Goal: Task Accomplishment & Management: Manage account settings

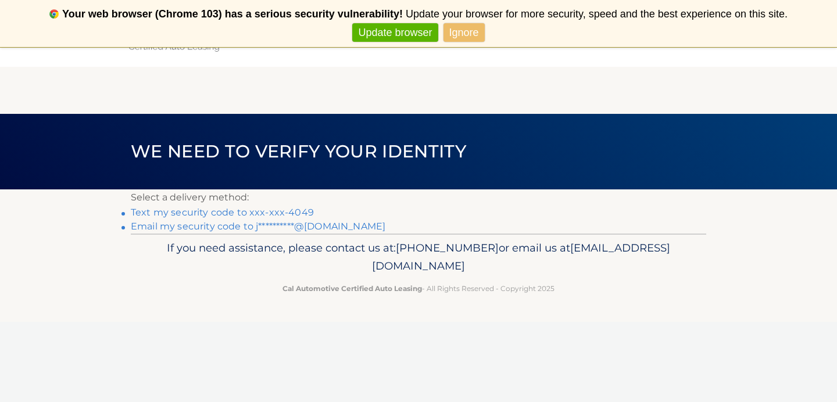
click at [232, 213] on link "Text my security code to xxx-xxx-4049" at bounding box center [222, 212] width 183 height 11
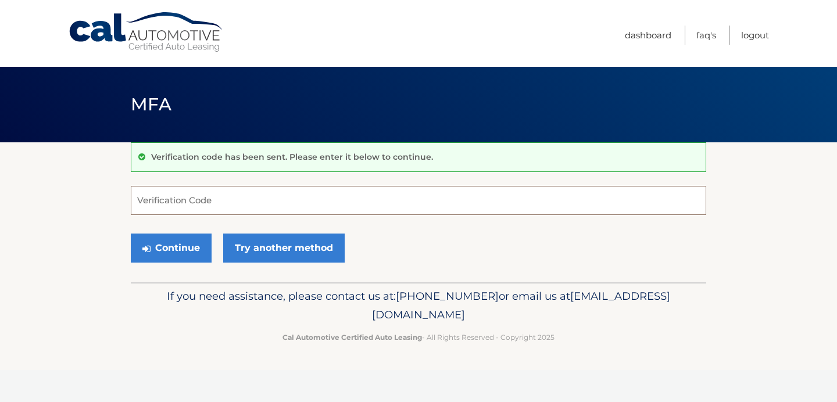
click at [206, 202] on input "Verification Code" at bounding box center [418, 200] width 575 height 29
type input "574474"
click at [190, 246] on button "Continue" at bounding box center [171, 248] width 81 height 29
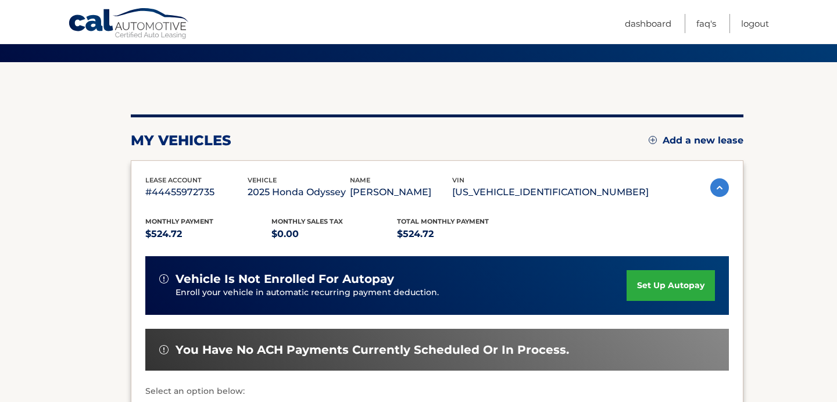
scroll to position [82, 0]
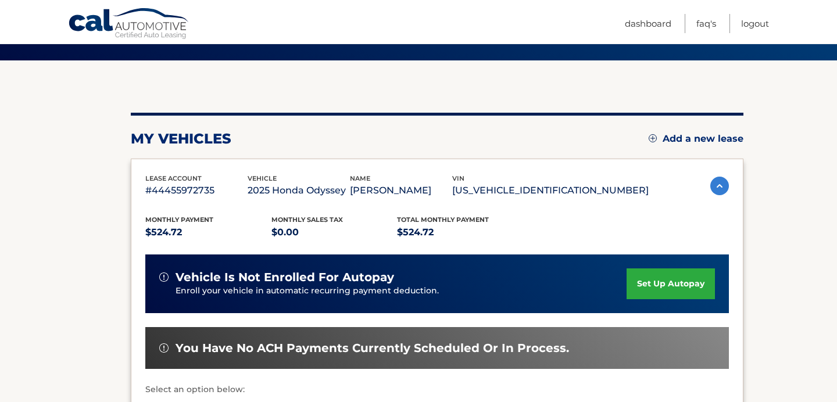
click at [664, 287] on link "set up autopay" at bounding box center [671, 284] width 88 height 31
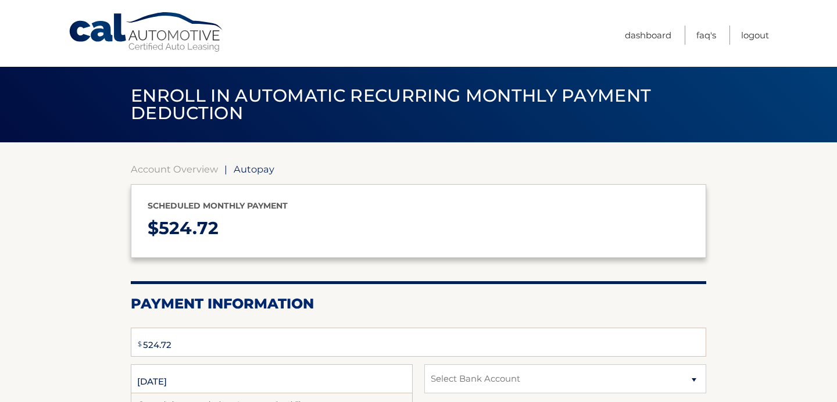
select select "YTc4MjkxNzUtYWIxZS00OTAwLTg2YzQtZTc1MzVlMGUxMmVk"
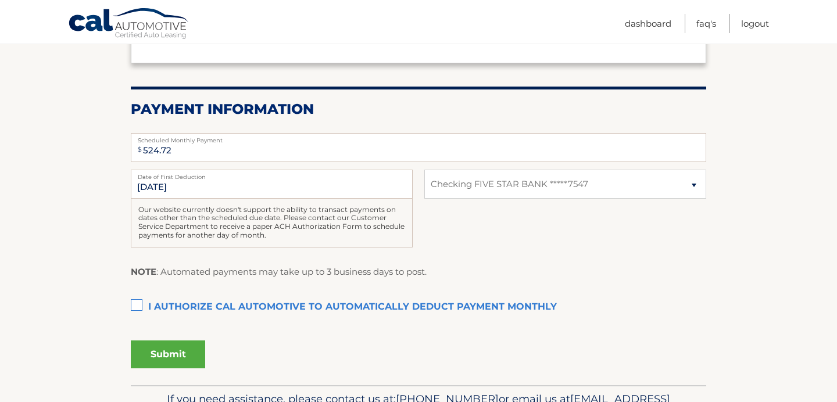
scroll to position [197, 0]
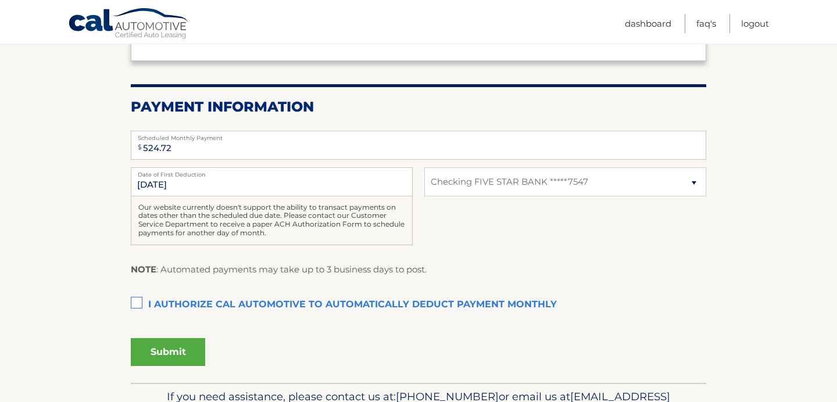
click at [135, 303] on label "I authorize cal automotive to automatically deduct payment monthly This checkbo…" at bounding box center [418, 305] width 575 height 23
click at [0, 0] on input "I authorize cal automotive to automatically deduct payment monthly This checkbo…" at bounding box center [0, 0] width 0 height 0
click at [156, 352] on button "Submit" at bounding box center [168, 352] width 74 height 28
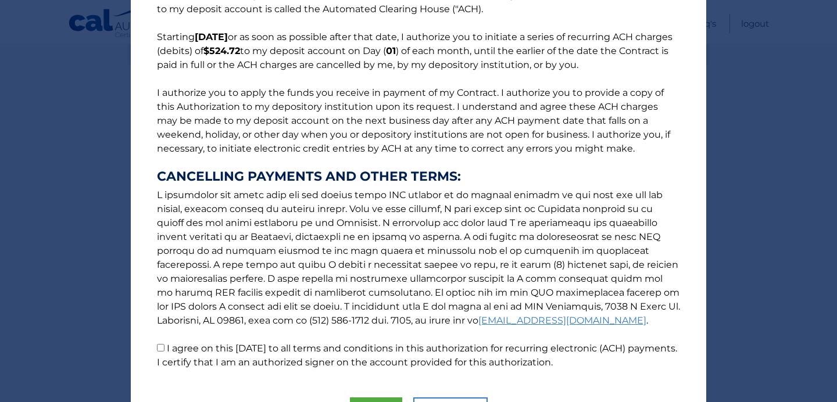
scroll to position [147, 0]
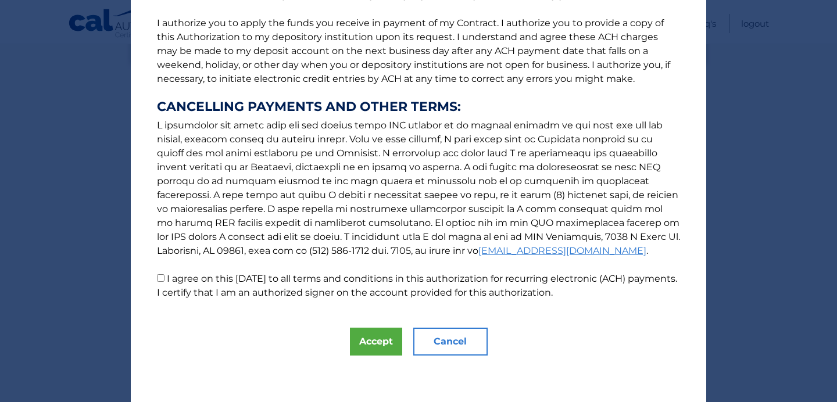
click at [161, 279] on input "I agree on this 09/15/2025 to all terms and conditions in this authorization fo…" at bounding box center [161, 278] width 8 height 8
checkbox input "true"
click at [382, 342] on button "Accept" at bounding box center [376, 342] width 52 height 28
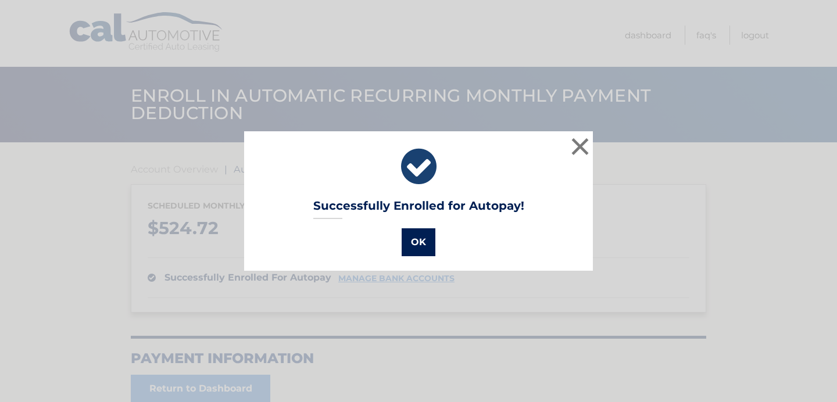
click at [421, 239] on button "OK" at bounding box center [419, 242] width 34 height 28
